Goal: Transaction & Acquisition: Subscribe to service/newsletter

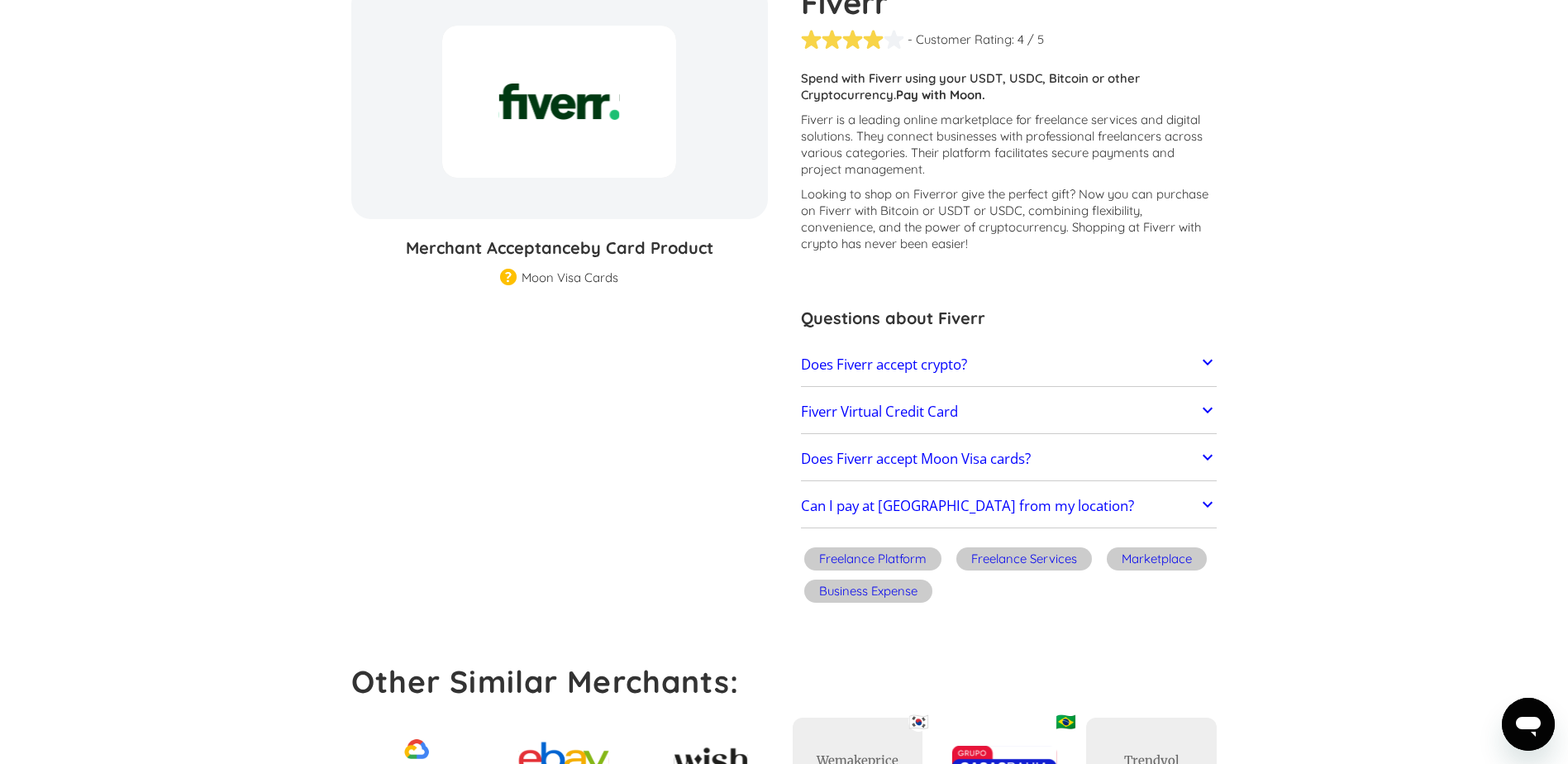
scroll to position [188, 0]
click at [1202, 364] on icon at bounding box center [1207, 361] width 20 height 20
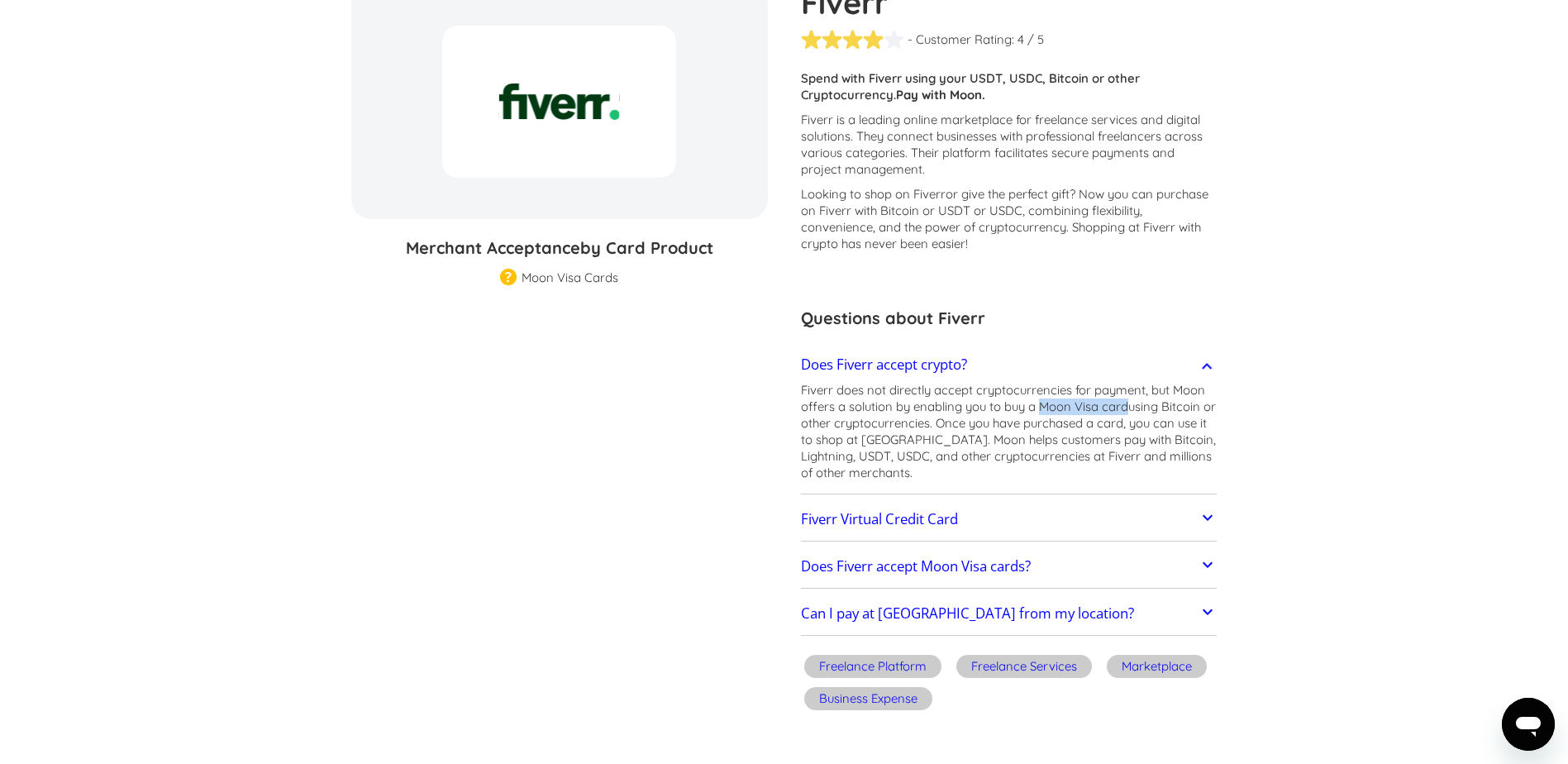
drag, startPoint x: 1040, startPoint y: 405, endPoint x: 1128, endPoint y: 404, distance: 88.0
click at [1128, 404] on p "Fiverr does not directly accept cryptocurrencies for payment, but Moon offers a…" at bounding box center [1008, 432] width 417 height 99
click at [1176, 517] on link "Fiverr Virtual Credit Card" at bounding box center [1008, 519] width 417 height 35
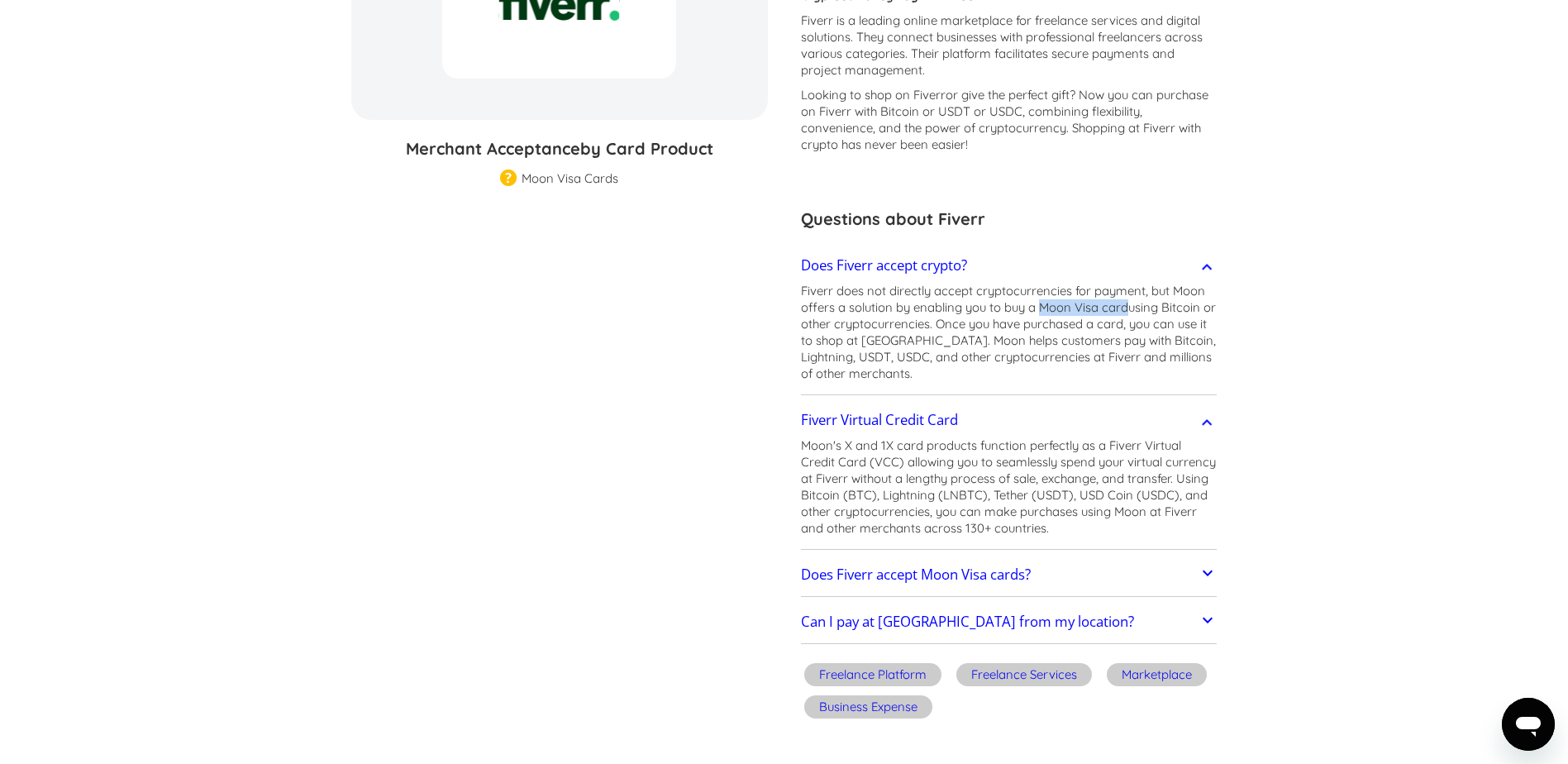
scroll to position [159, 0]
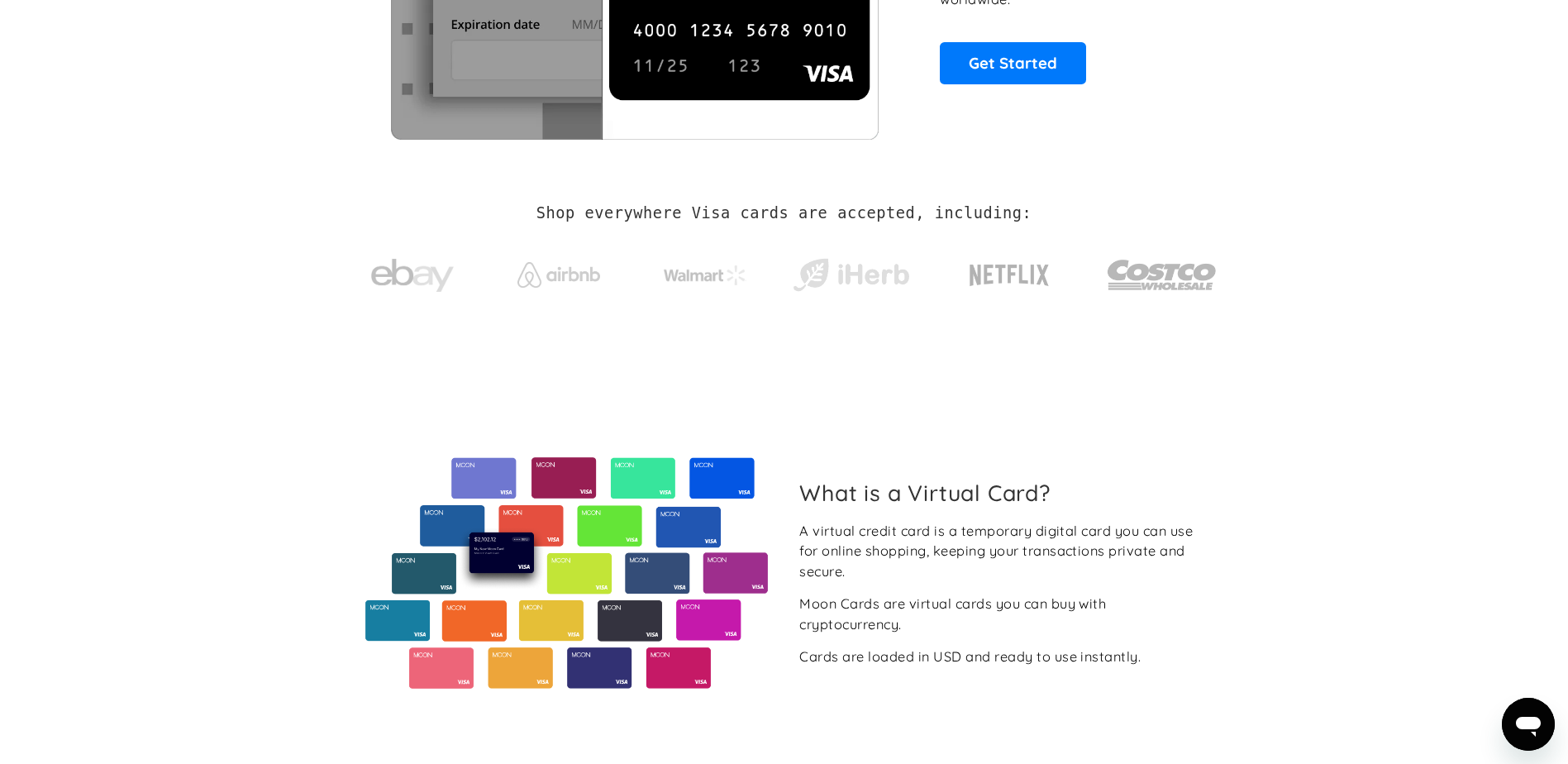
scroll to position [306, 0]
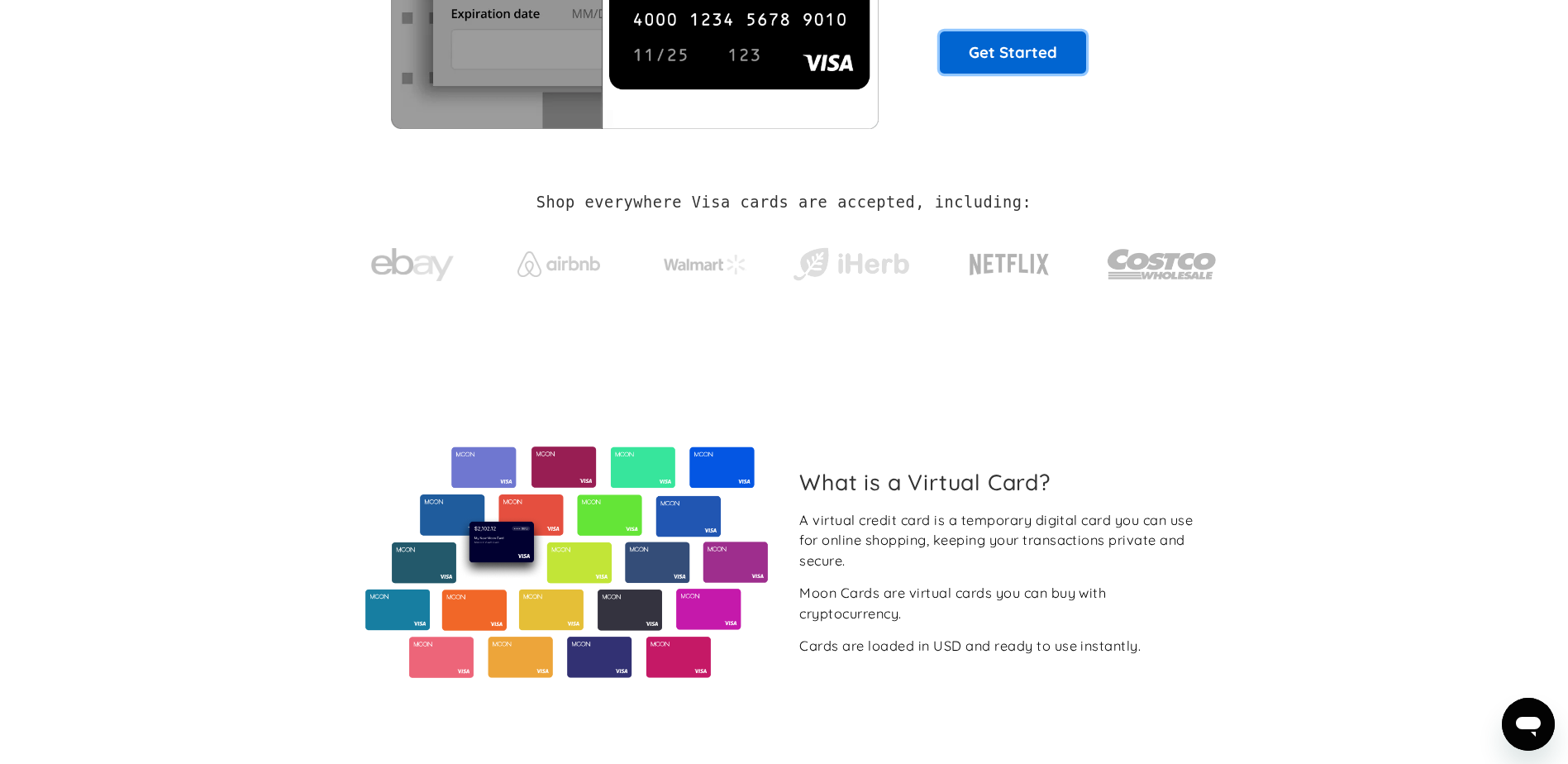
click at [1023, 46] on link "Get Started" at bounding box center [1013, 52] width 146 height 41
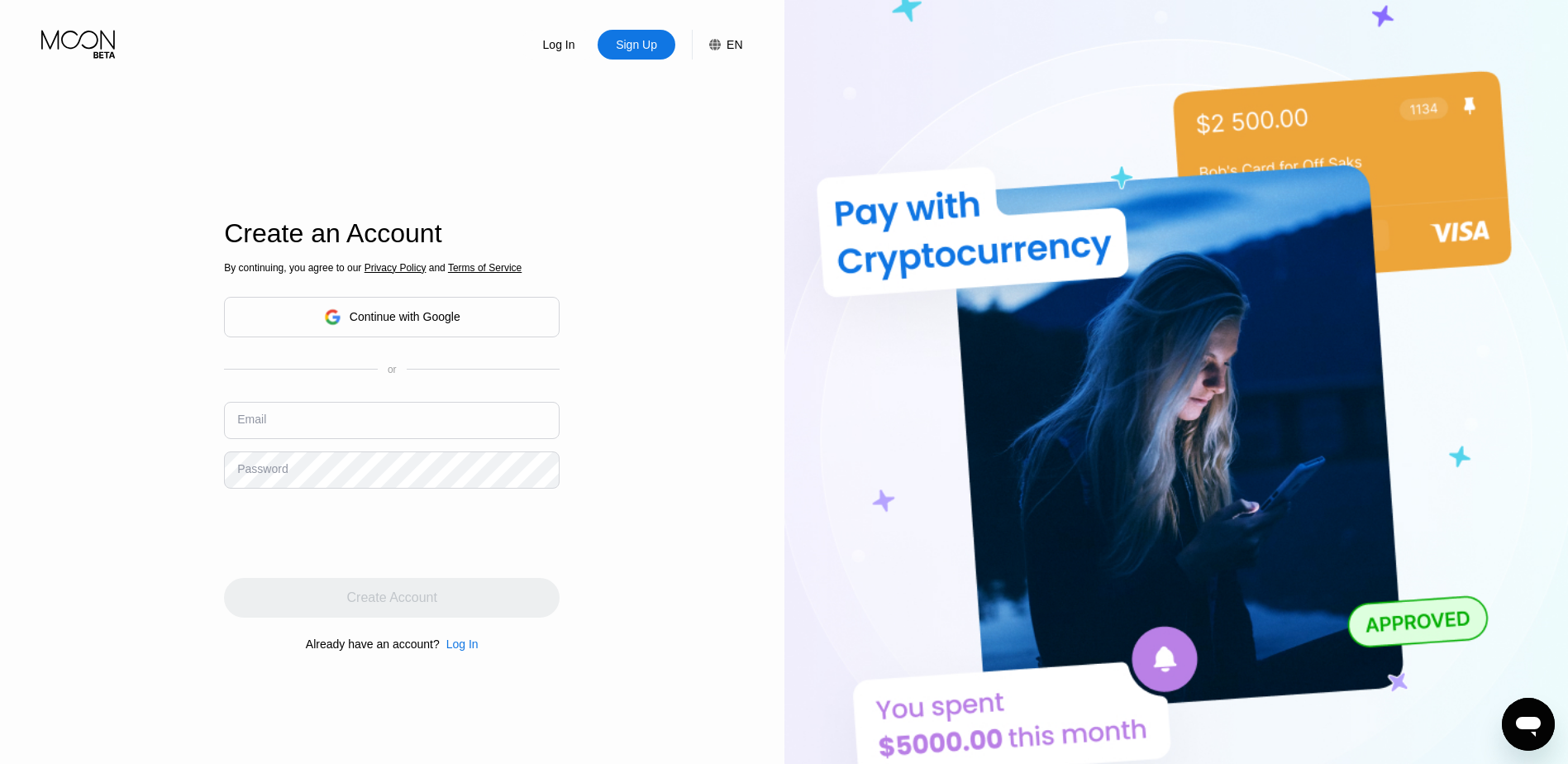
click at [683, 175] on div "Log In Sign Up EN Language English Save Create an Account By continuing, you ag…" at bounding box center [392, 419] width 784 height 840
